Goal: Register for event/course

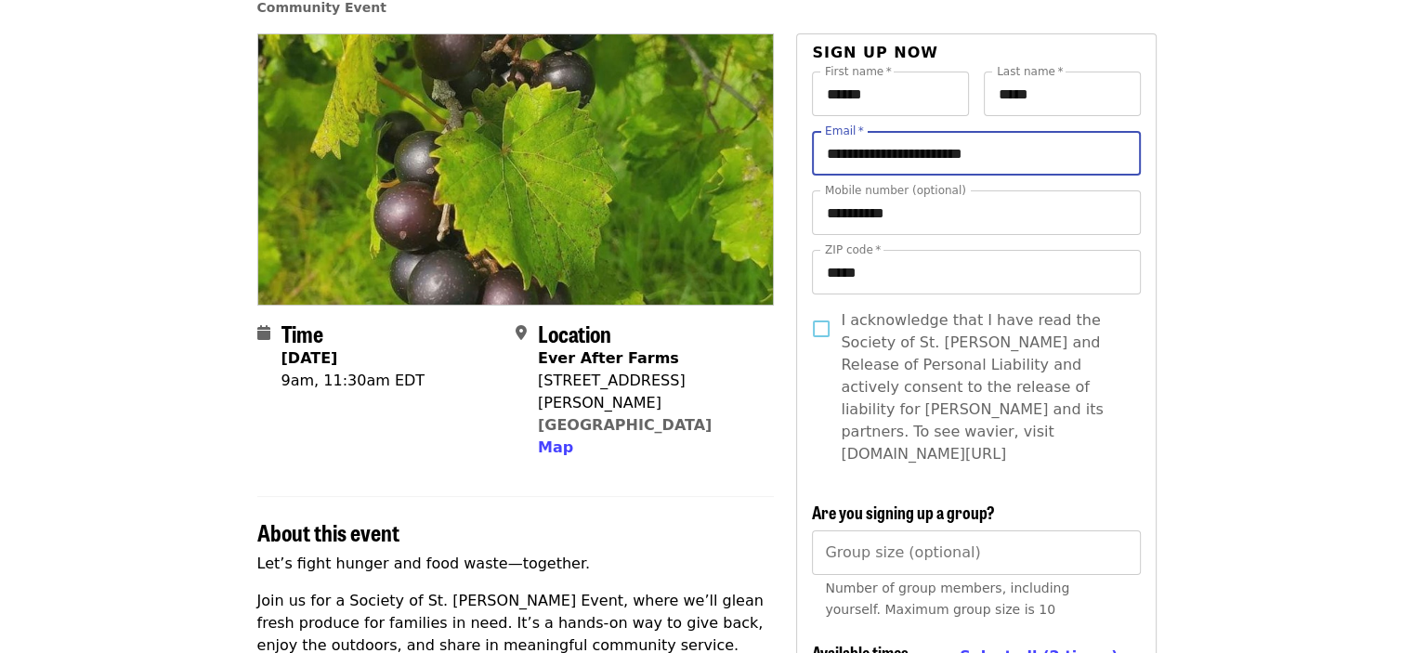
scroll to position [186, 0]
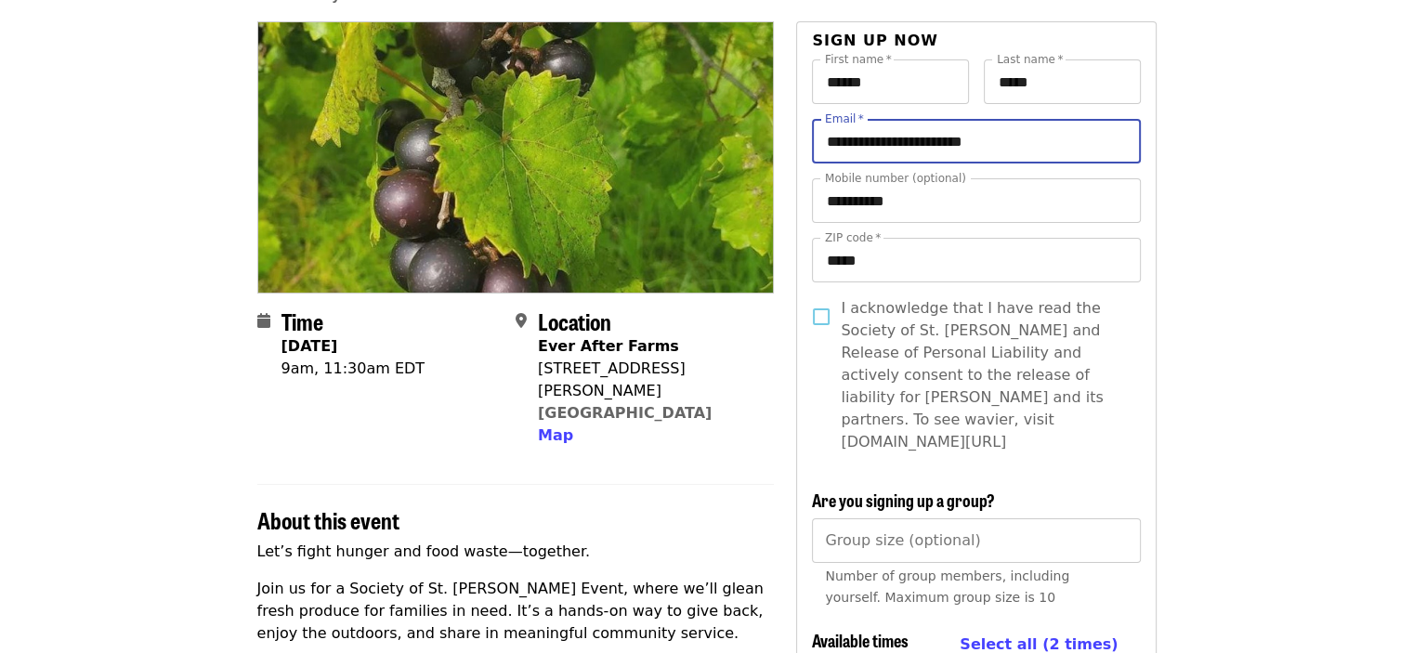
type input "**********"
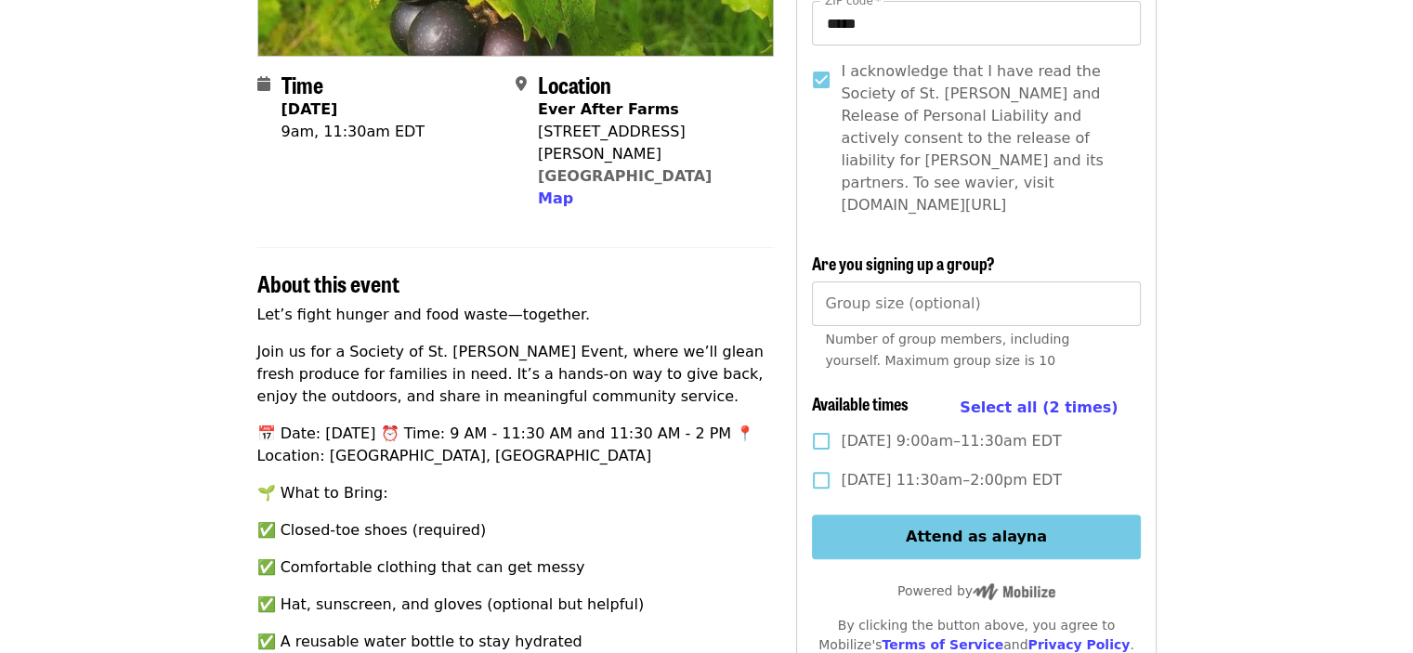
scroll to position [465, 0]
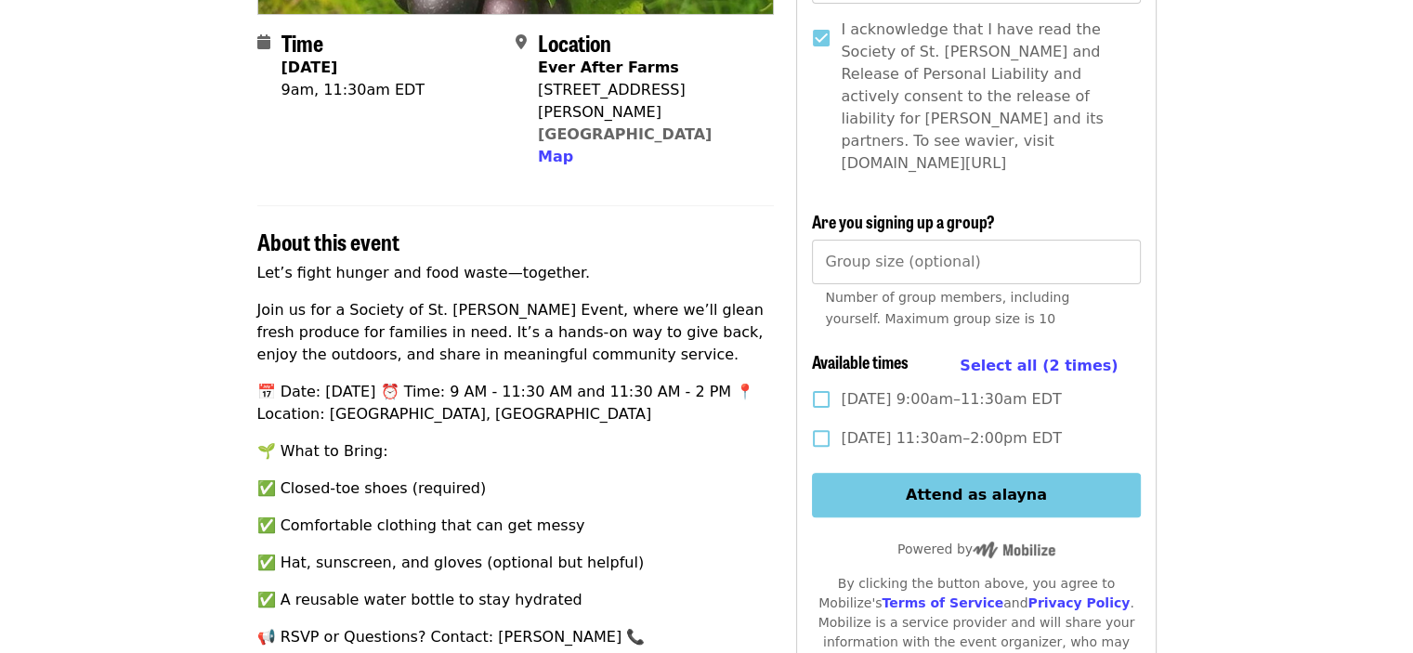
click at [1034, 388] on span "[DATE] 9:00am–11:30am EDT" at bounding box center [951, 399] width 220 height 22
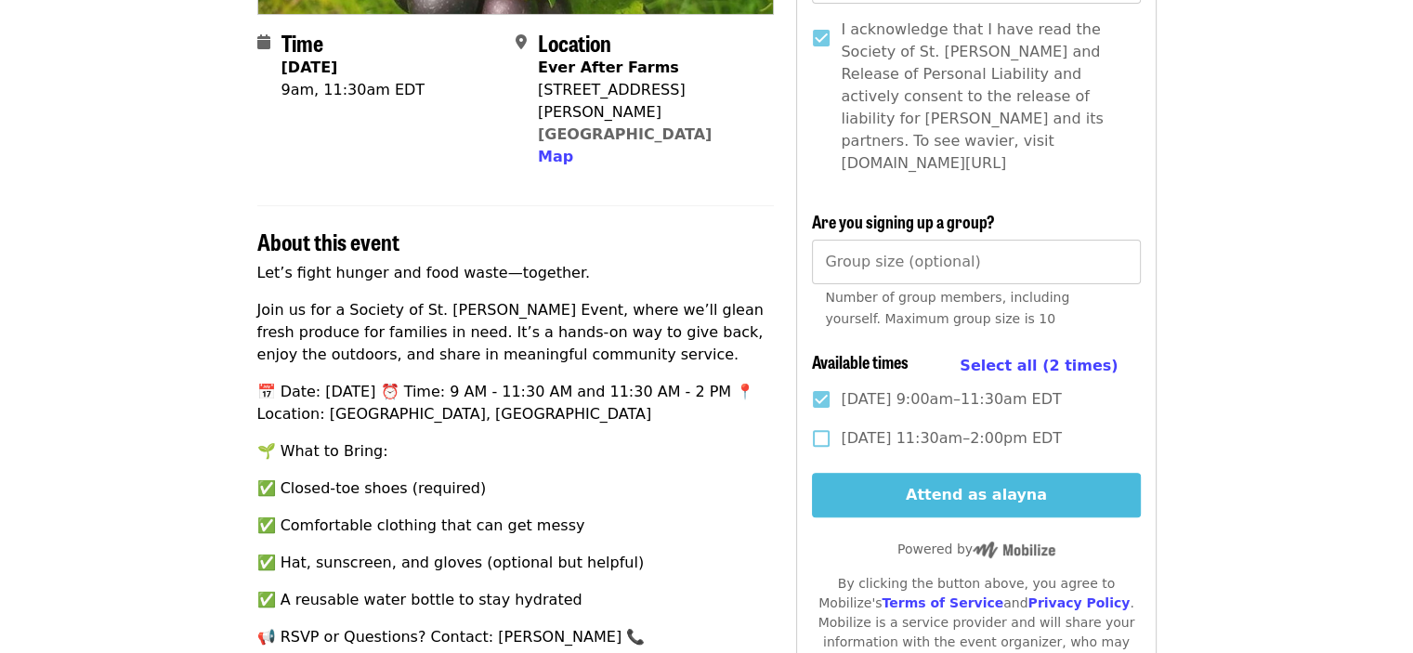
click at [1017, 478] on button "Attend as alayna" at bounding box center [976, 495] width 328 height 45
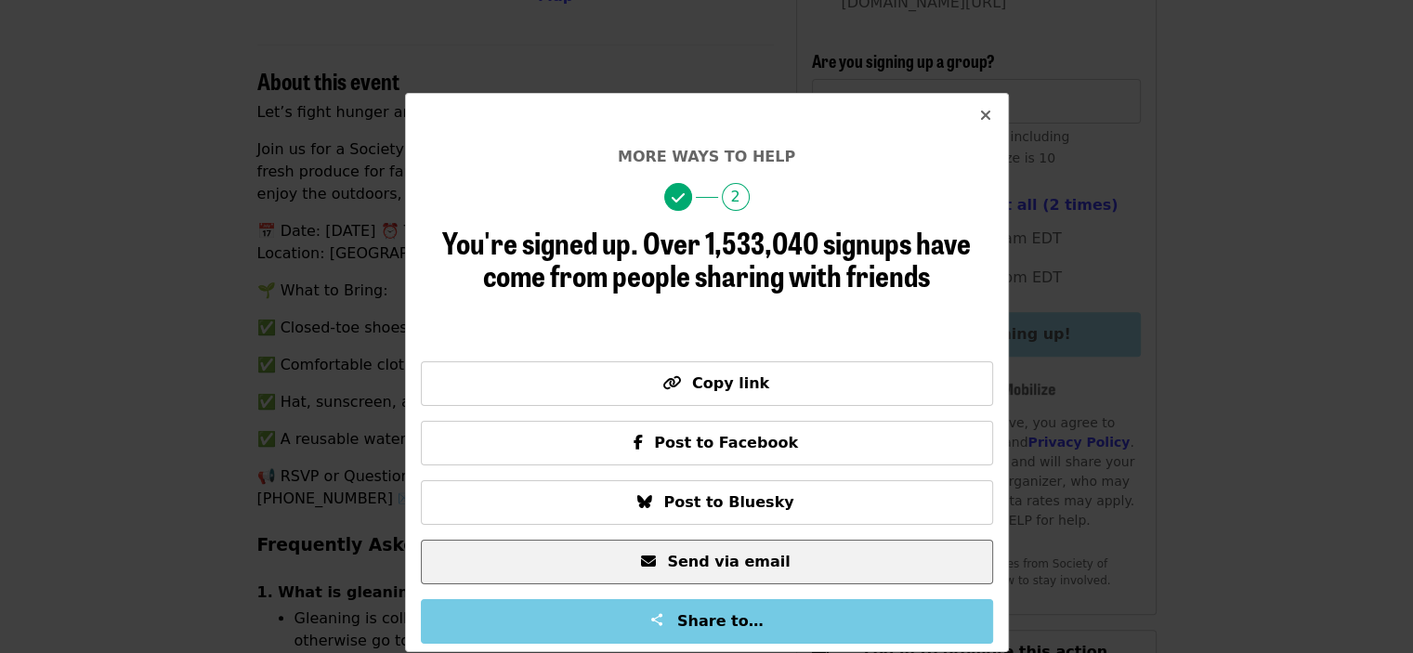
scroll to position [650, 0]
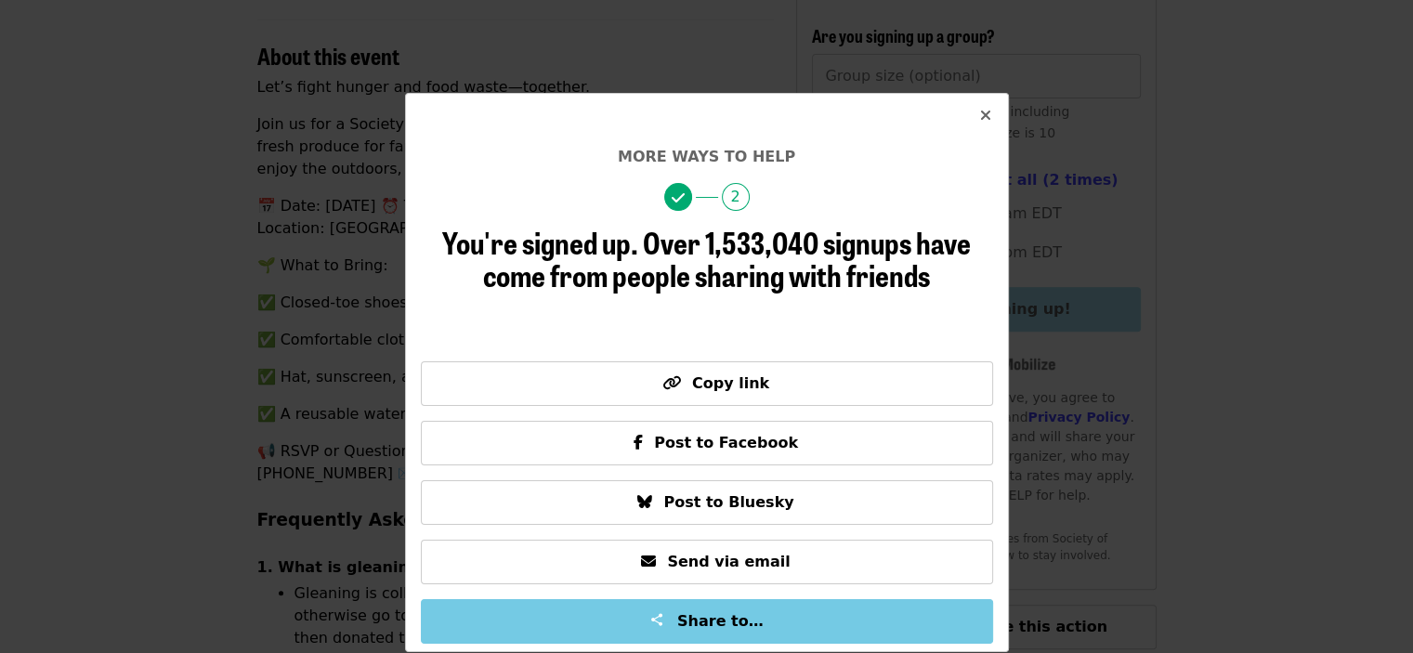
click at [980, 117] on icon "times icon" at bounding box center [985, 116] width 11 height 18
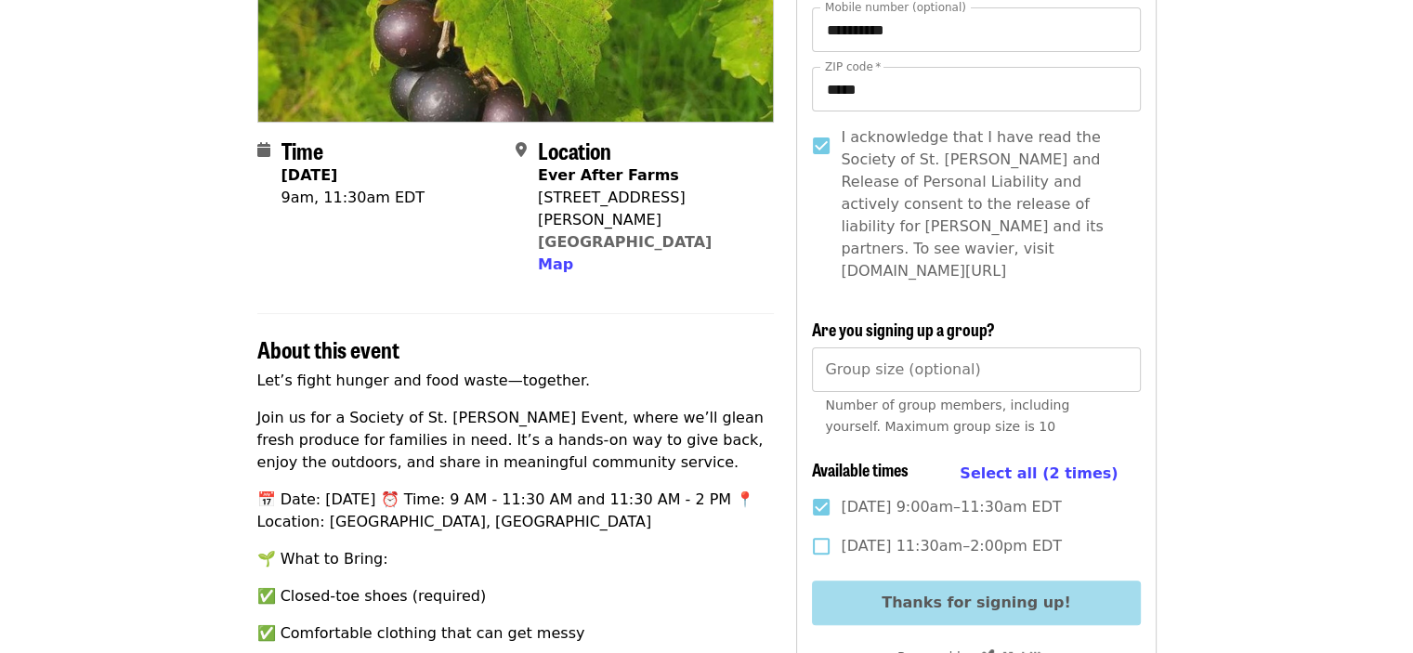
scroll to position [0, 0]
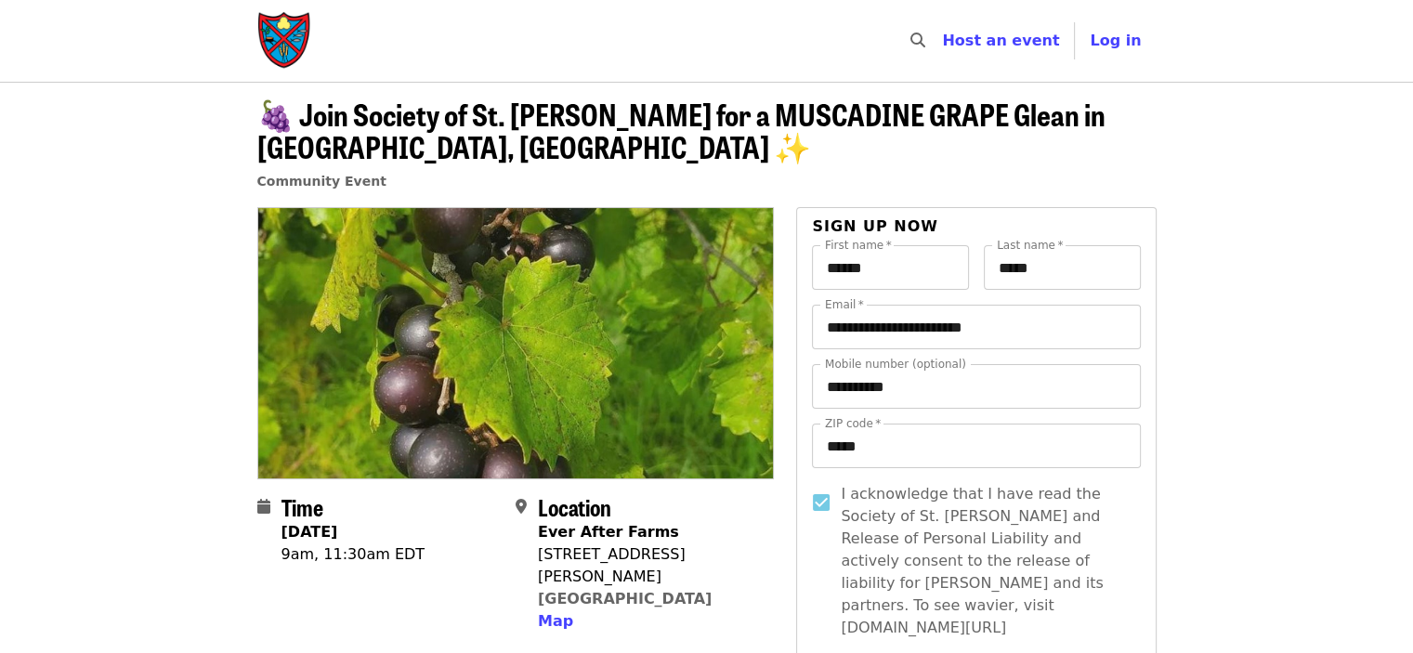
click at [277, 49] on img "Main navigation" at bounding box center [285, 40] width 56 height 59
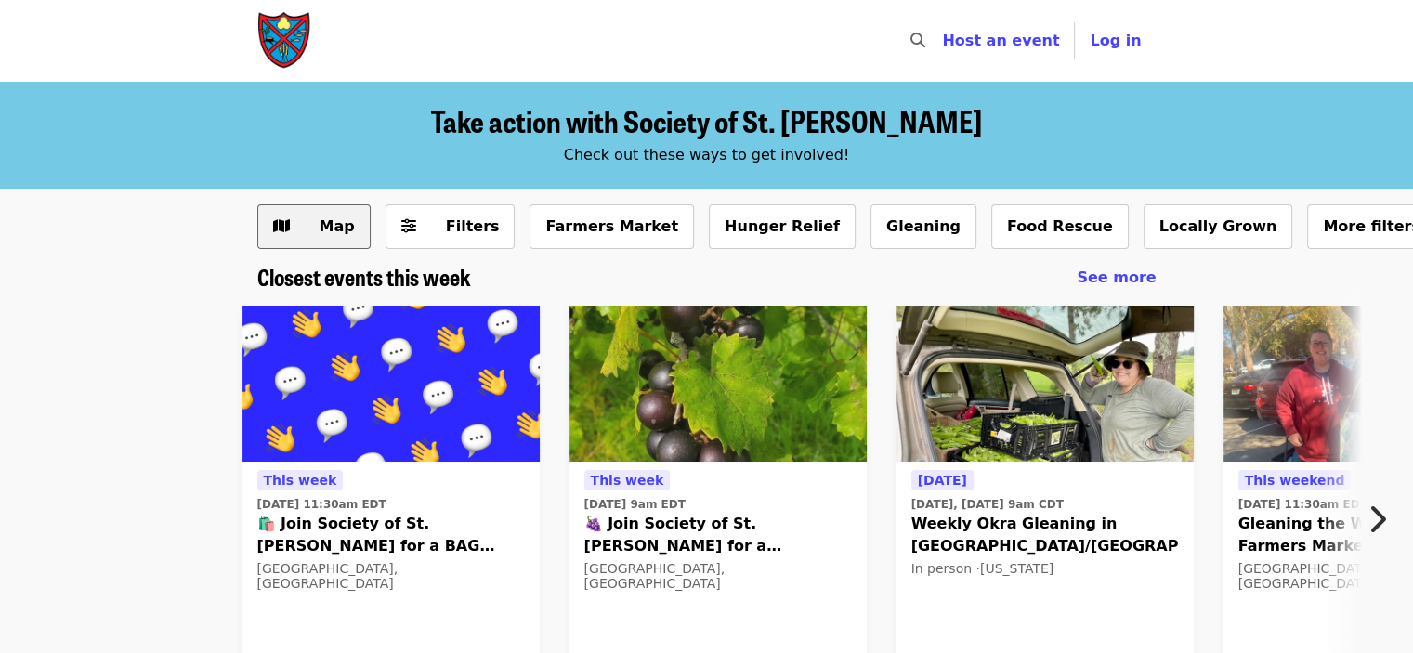
click at [343, 228] on span "Map" at bounding box center [337, 226] width 35 height 18
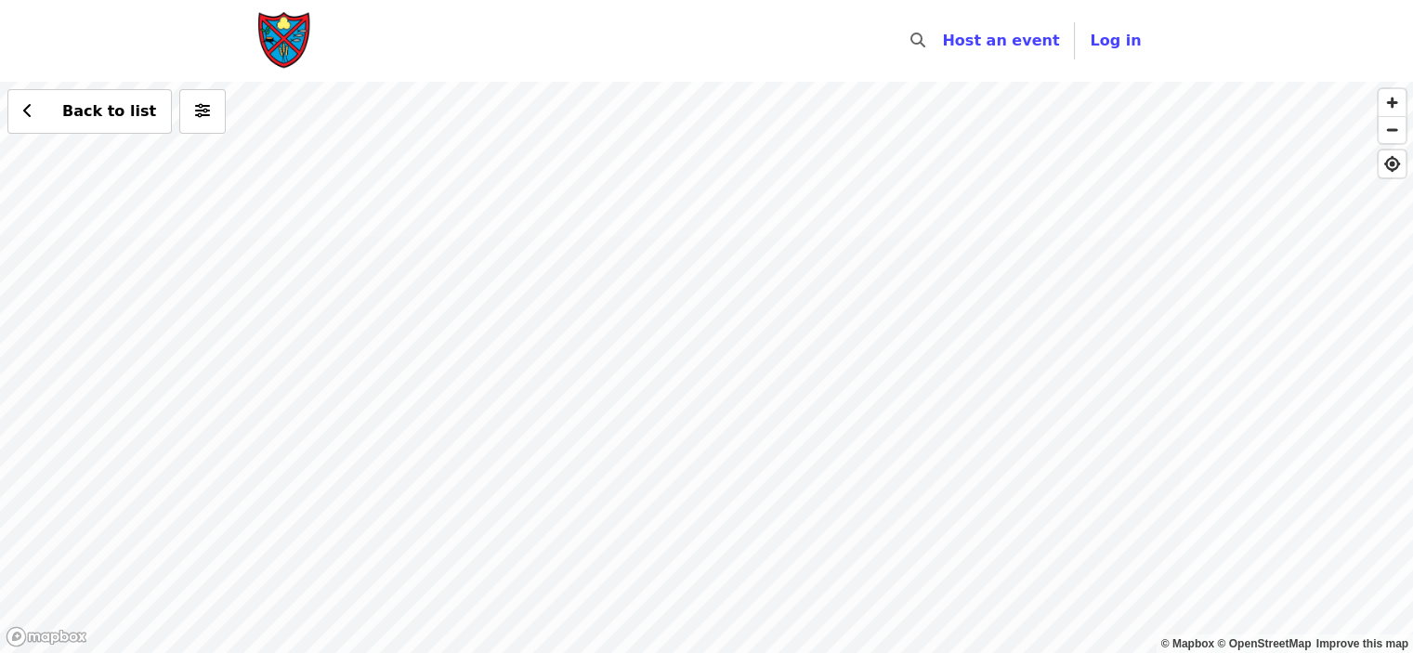
drag, startPoint x: 932, startPoint y: 545, endPoint x: 861, endPoint y: 327, distance: 229.5
click at [905, 319] on div "Back to list" at bounding box center [706, 367] width 1413 height 571
drag, startPoint x: 520, startPoint y: 389, endPoint x: 1409, endPoint y: 241, distance: 900.6
click at [1409, 241] on div "Back to list" at bounding box center [706, 367] width 1413 height 571
drag, startPoint x: 785, startPoint y: 317, endPoint x: 1137, endPoint y: 248, distance: 358.8
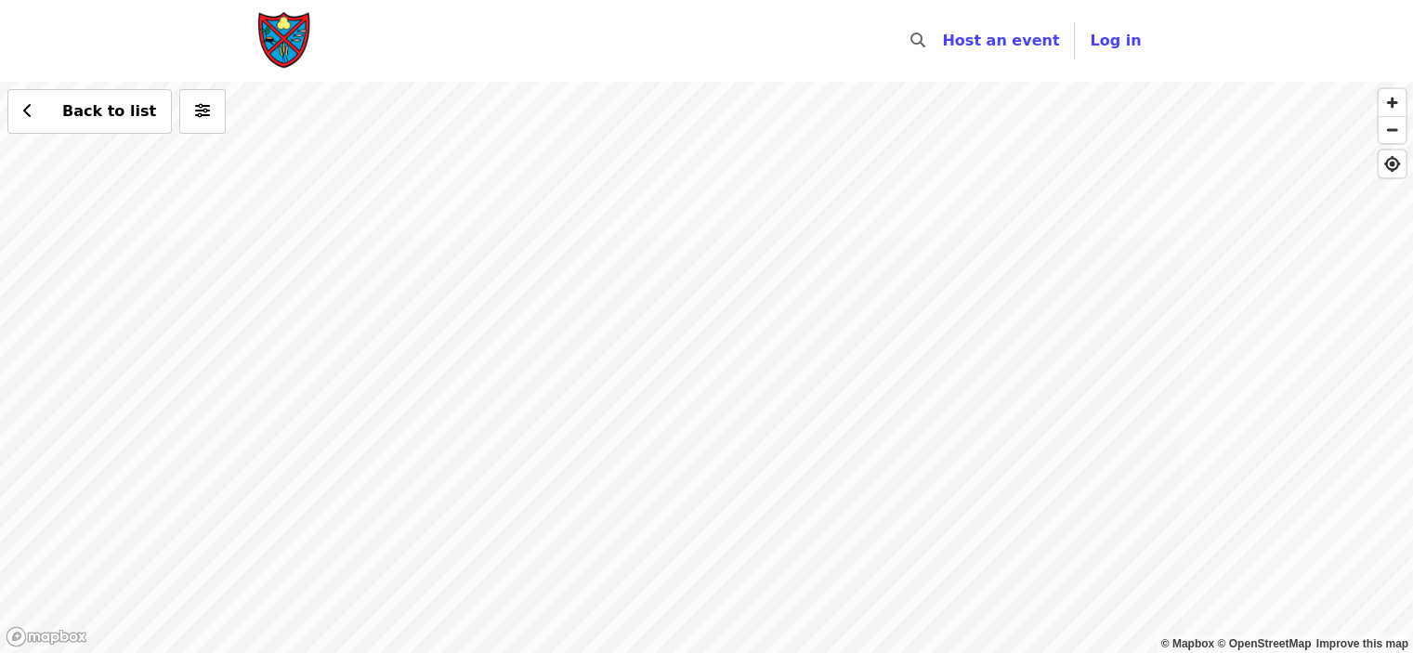
click at [1137, 248] on div "Back to list" at bounding box center [706, 367] width 1413 height 571
drag, startPoint x: 401, startPoint y: 409, endPoint x: 865, endPoint y: 282, distance: 480.8
click at [865, 282] on div "Back to list" at bounding box center [706, 367] width 1413 height 571
click at [500, 456] on div "Back to list" at bounding box center [706, 367] width 1413 height 571
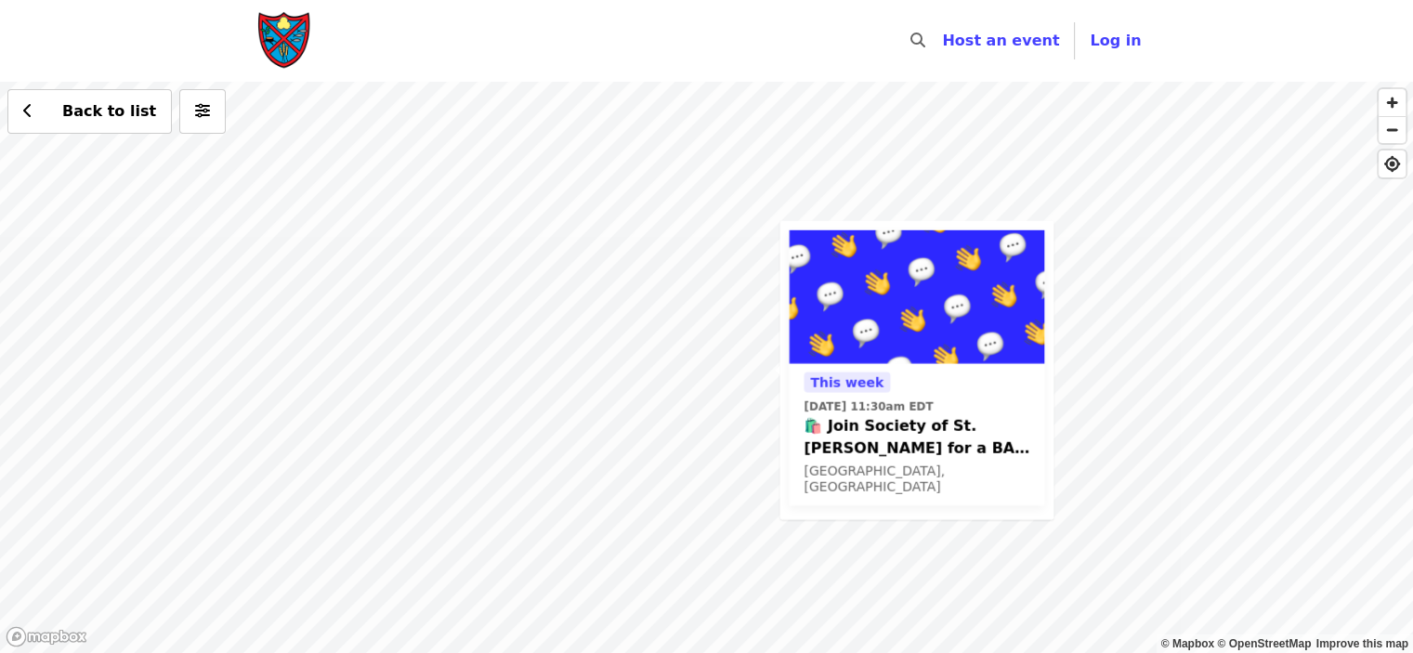
drag, startPoint x: 905, startPoint y: 217, endPoint x: 866, endPoint y: 286, distance: 79.1
click at [874, 281] on div "[DATE][DATE] 11:30am EDT 🛍️ Join Society of St. [PERSON_NAME] for a BAG CLEANIN…" at bounding box center [706, 367] width 1413 height 571
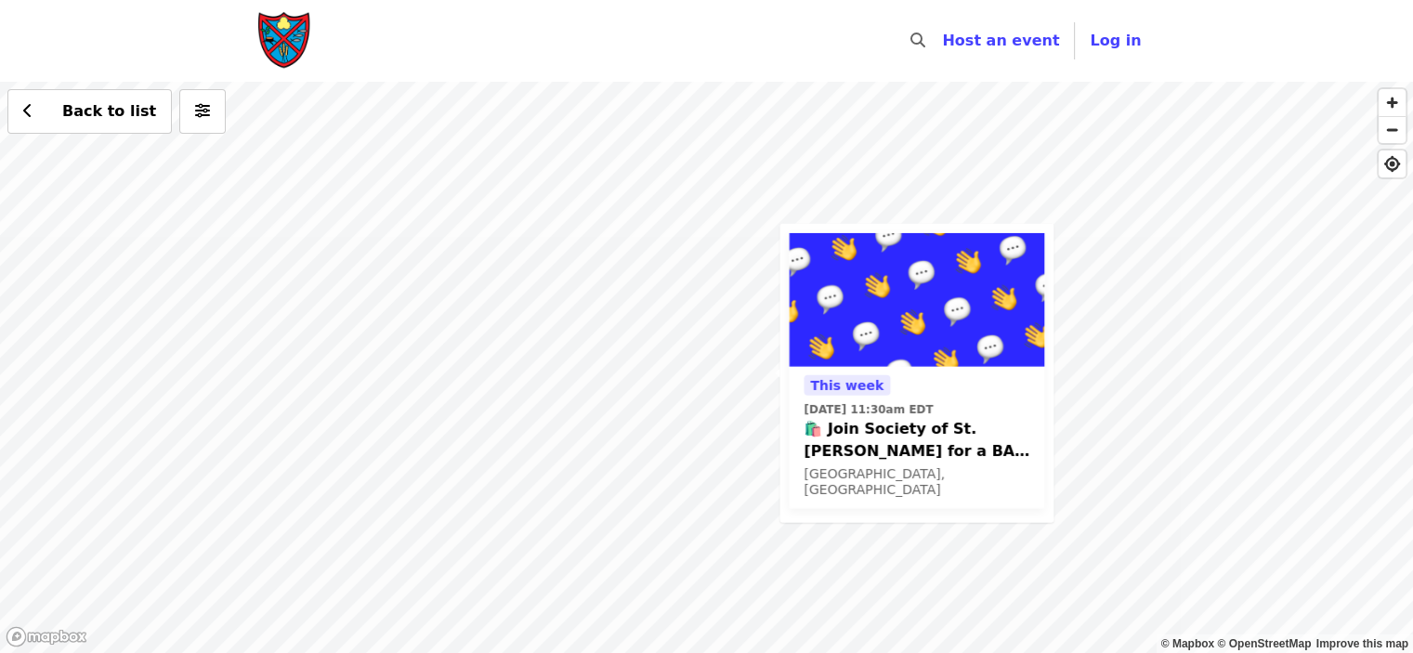
click at [551, 224] on div "[DATE][DATE] 11:30am EDT 🛍️ Join Society of St. [PERSON_NAME] for a BAG CLEANIN…" at bounding box center [706, 367] width 1413 height 571
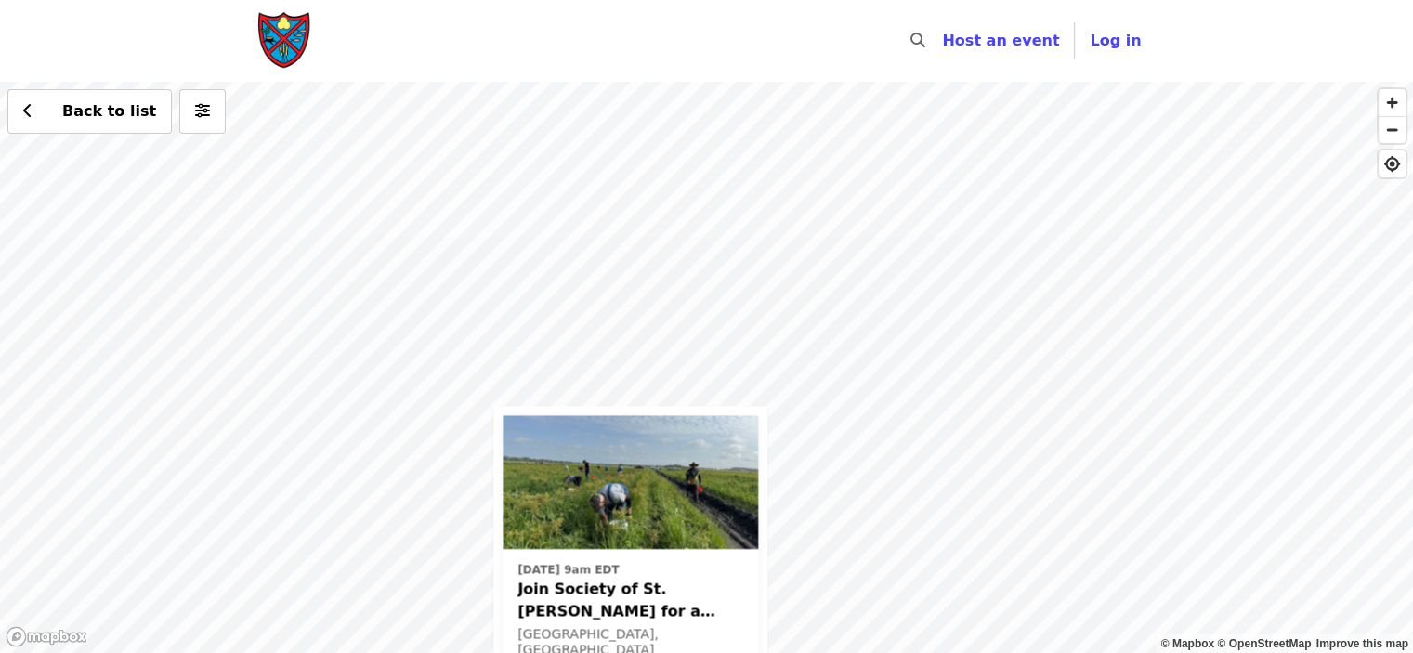
drag, startPoint x: 1007, startPoint y: 230, endPoint x: 816, endPoint y: 438, distance: 282.8
click at [933, 652] on html "Skip to content ​ Host an event Host Log in © Mapbox © OpenStreetMap Improve th…" at bounding box center [706, 326] width 1413 height 653
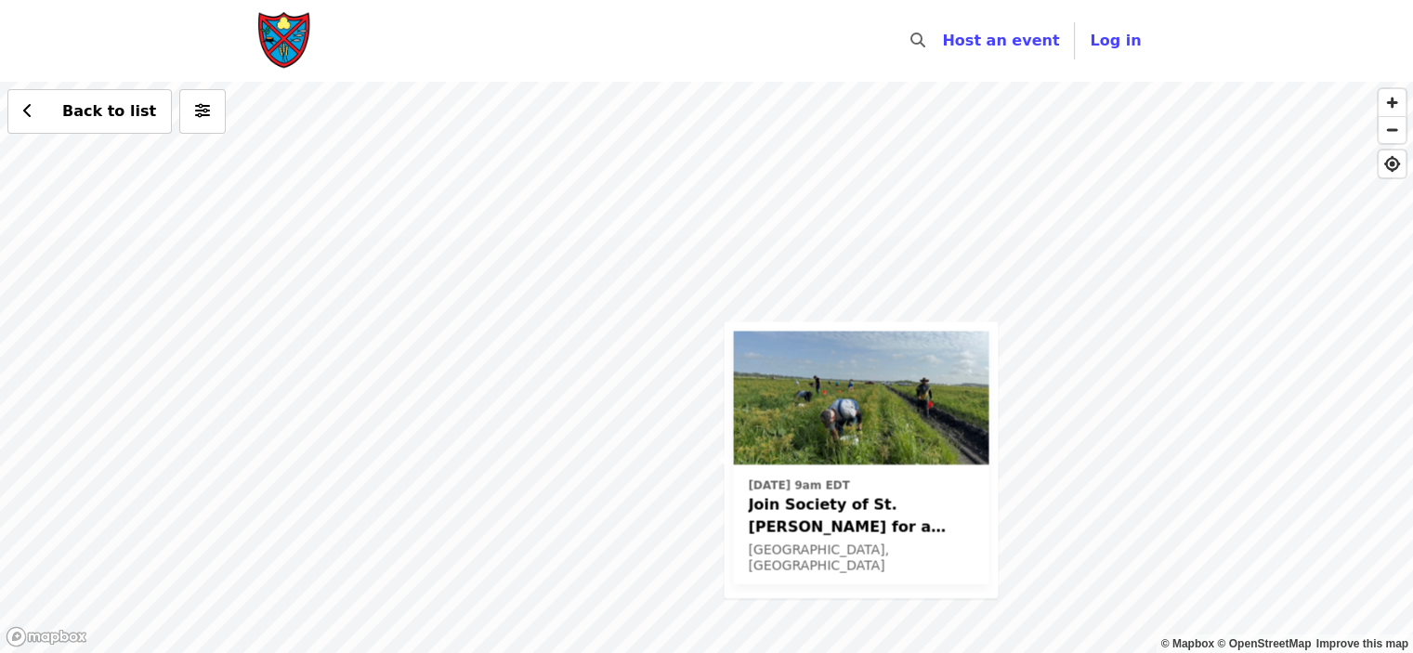
click at [743, 244] on div "[DATE] 9am EDT Join Society of St. [PERSON_NAME] for a Glean in Mt. [PERSON_NAM…" at bounding box center [706, 367] width 1413 height 571
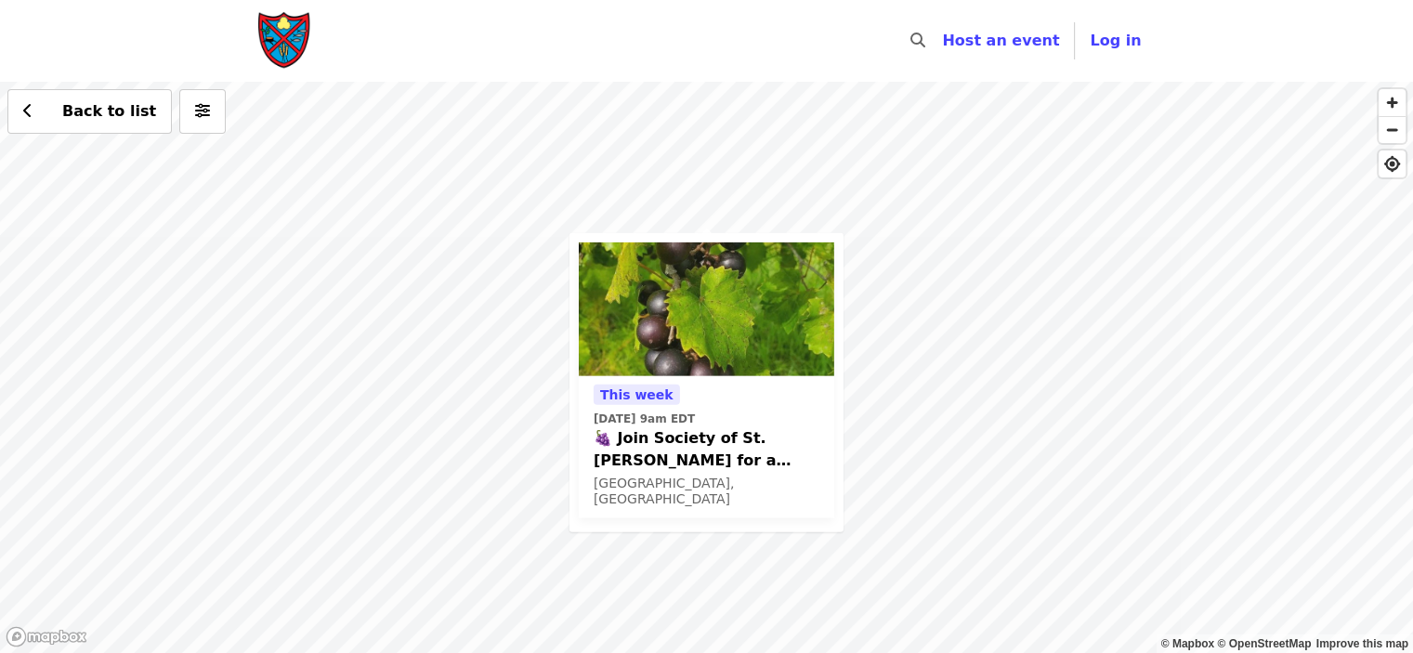
click at [1039, 349] on div "[DATE][DATE] 9am EDT 🍇 Join Society of St. [PERSON_NAME] for a MUSCADINE GRAPE …" at bounding box center [706, 367] width 1413 height 571
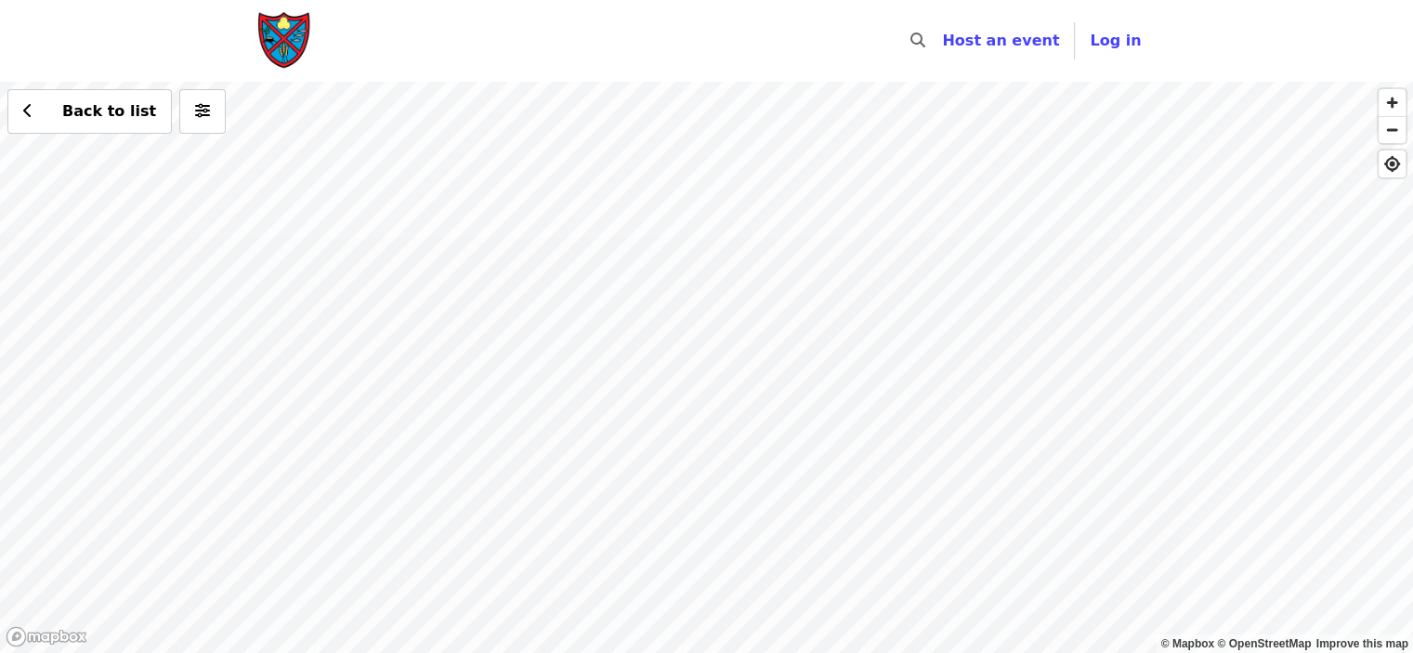
click at [693, 456] on div "Back to list" at bounding box center [706, 367] width 1413 height 571
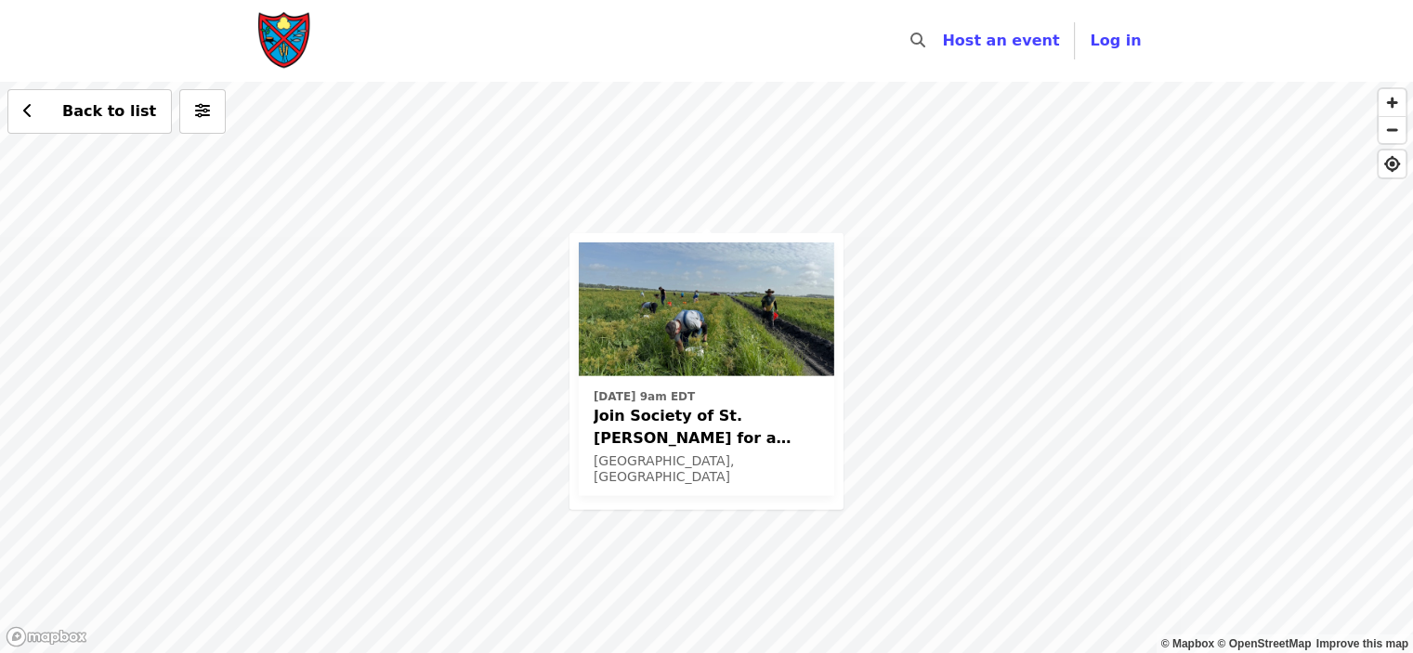
click at [702, 419] on span "Join Society of St. [PERSON_NAME] for a Glean in Mt. [PERSON_NAME] , [GEOGRAPHI…" at bounding box center [707, 427] width 226 height 45
